Goal: Go to known website: Access a specific website the user already knows

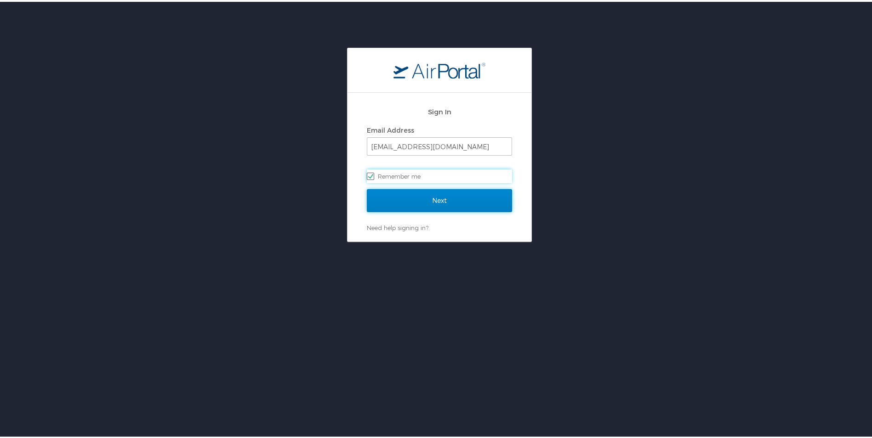
drag, startPoint x: 441, startPoint y: 193, endPoint x: 505, endPoint y: 193, distance: 63.4
click at [441, 193] on input "Next" at bounding box center [439, 198] width 145 height 23
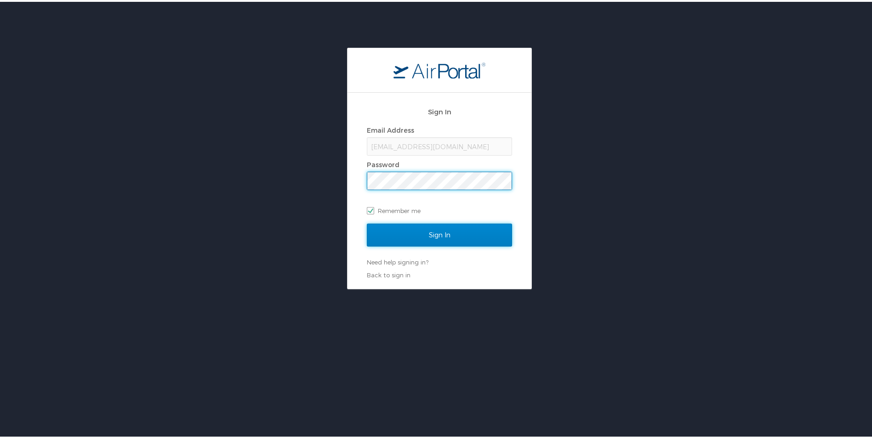
click at [445, 231] on input "Sign In" at bounding box center [439, 233] width 145 height 23
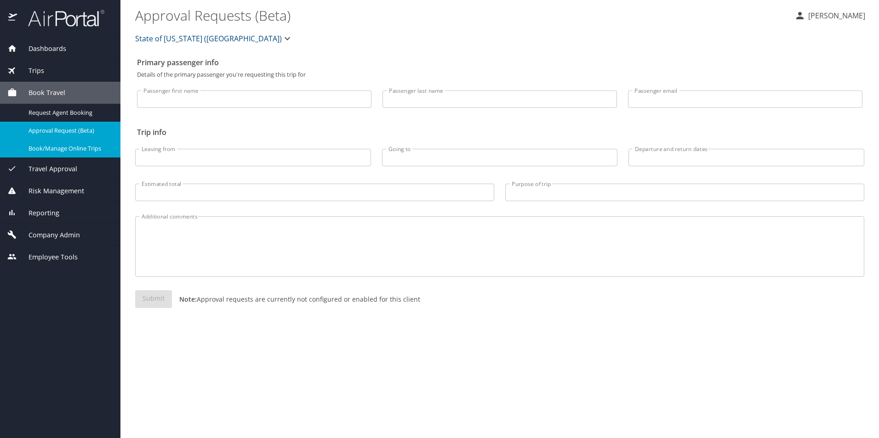
click at [52, 145] on span "Book/Manage Online Trips" at bounding box center [68, 148] width 81 height 9
